Goal: Use online tool/utility: Utilize a website feature to perform a specific function

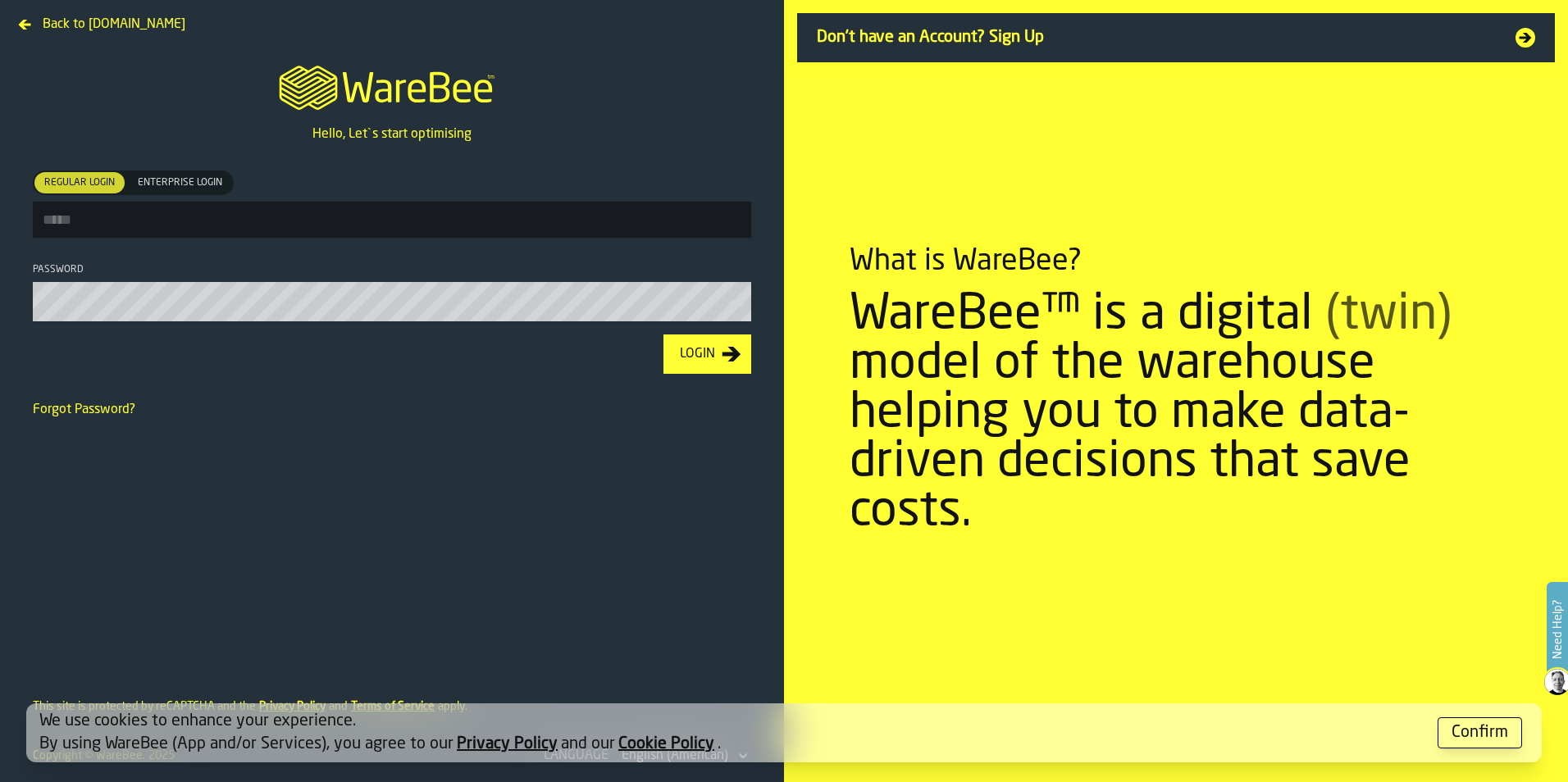
type input "**********"
click at [684, 356] on div "Login" at bounding box center [698, 353] width 48 height 20
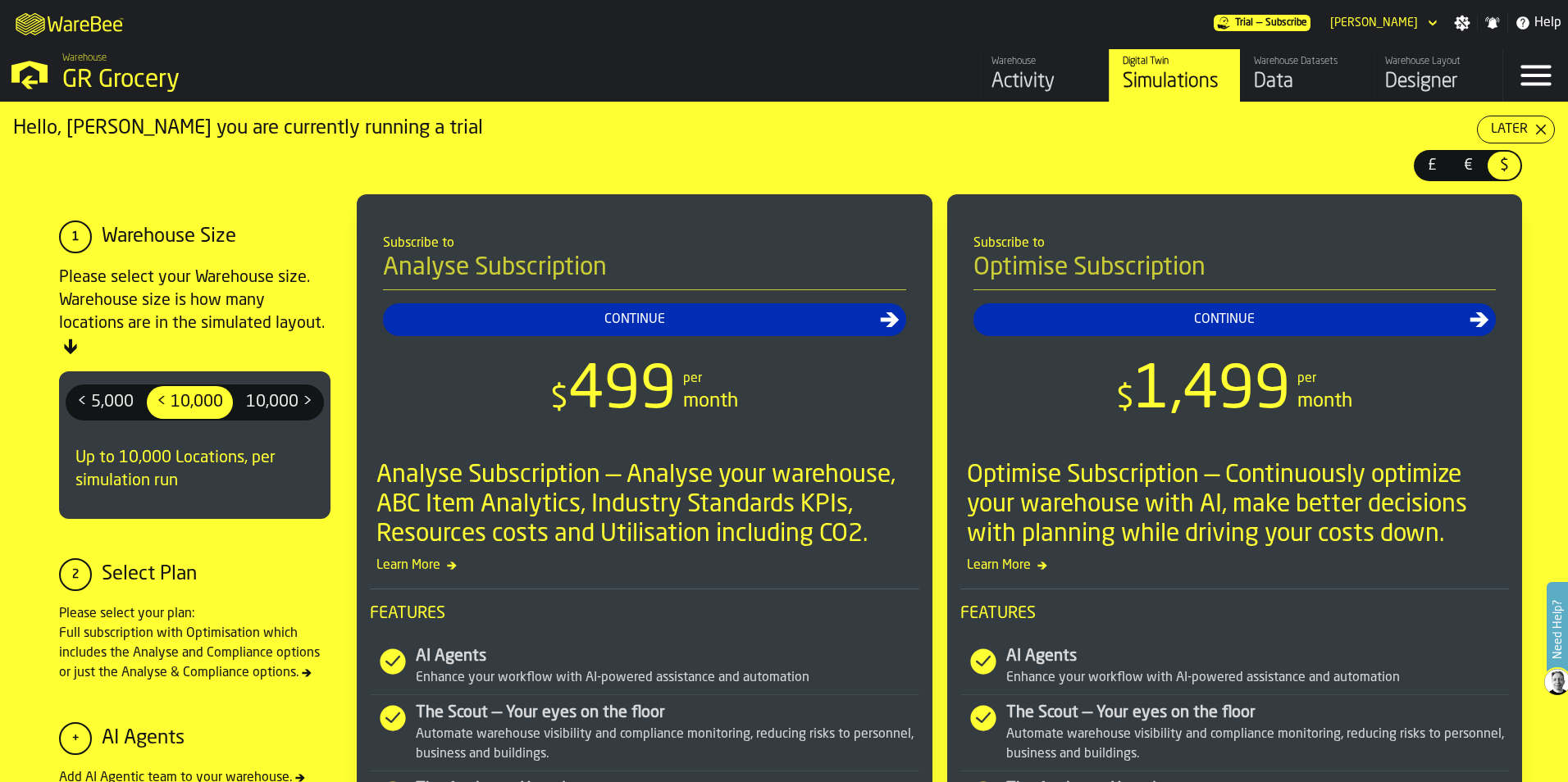
click at [1029, 75] on div "Designer" at bounding box center [1437, 82] width 104 height 26
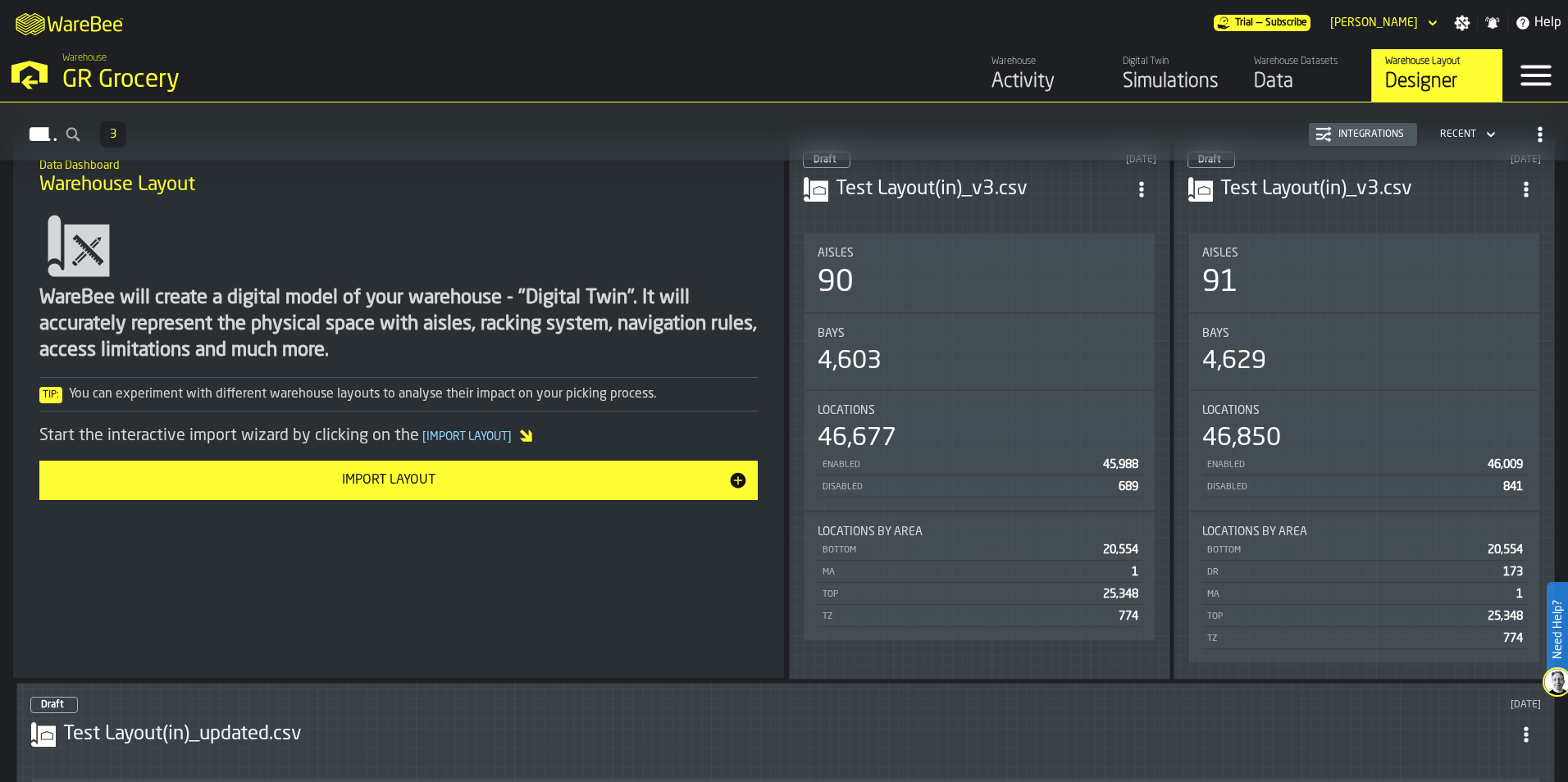
scroll to position [82, 0]
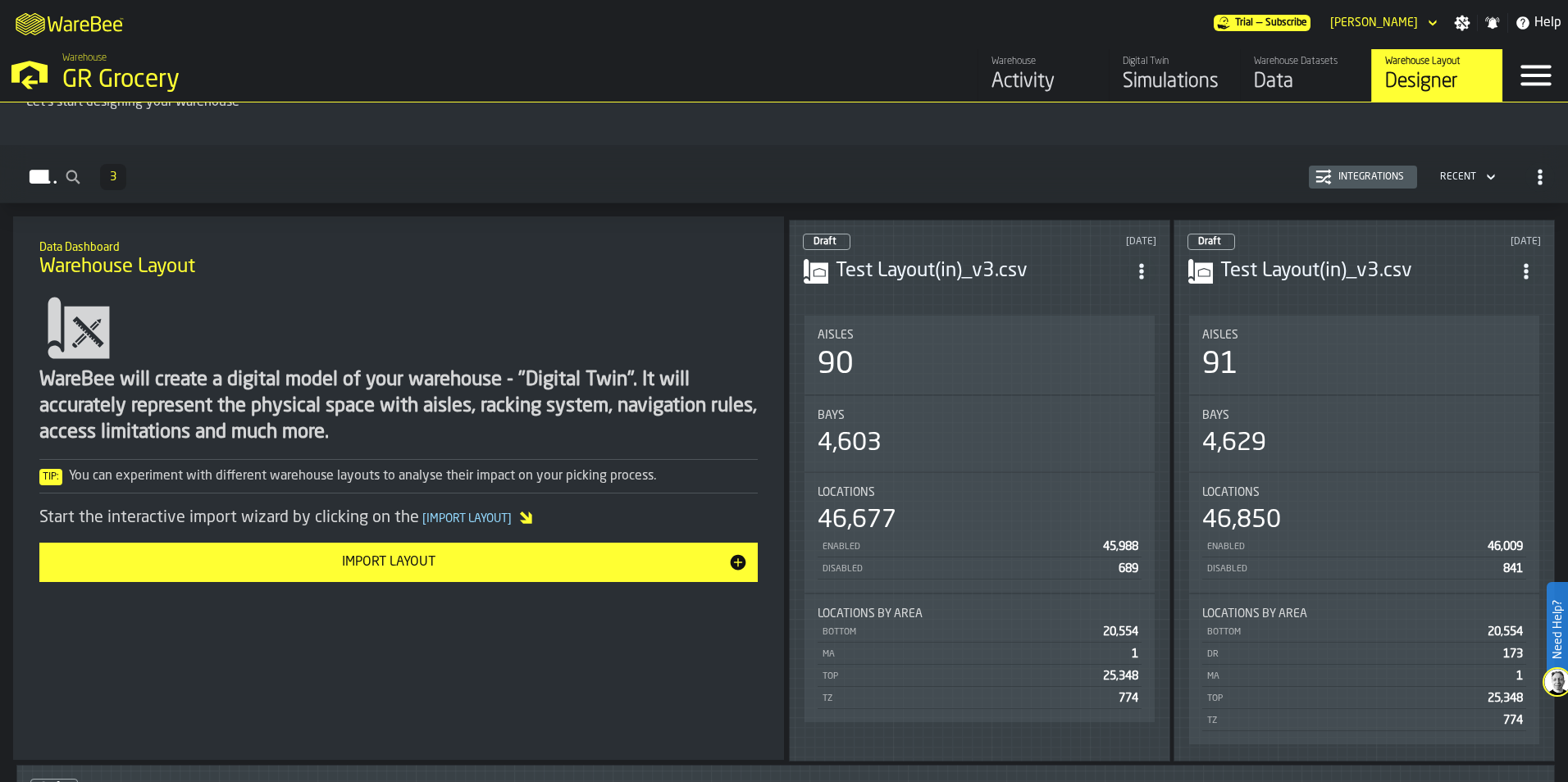
click at [934, 287] on header "Draft [DATE] Test Layout(in)_v3.csv" at bounding box center [980, 266] width 354 height 66
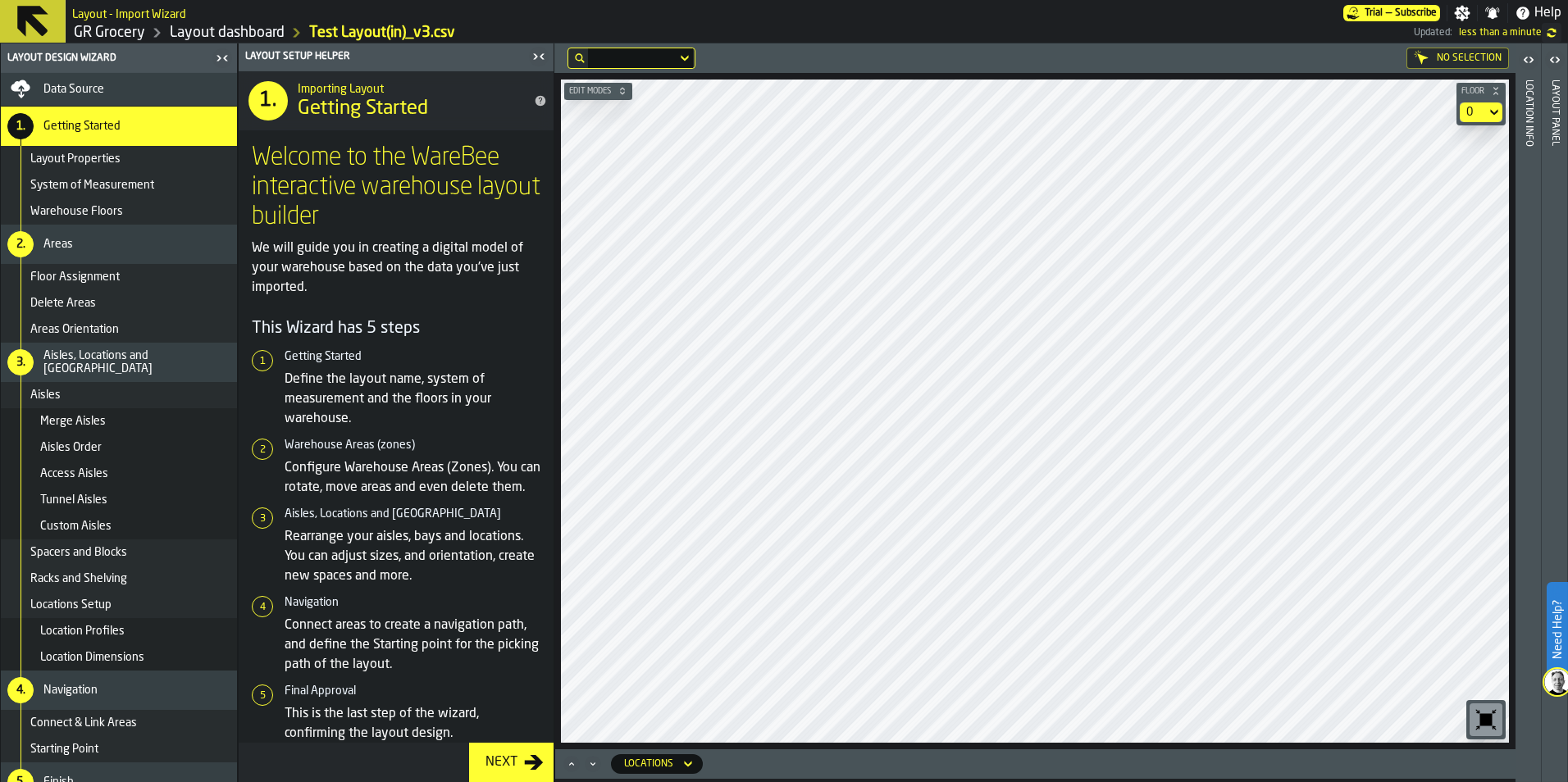
click at [485, 769] on div "Next" at bounding box center [501, 762] width 45 height 20
